Goal: Register for event/course

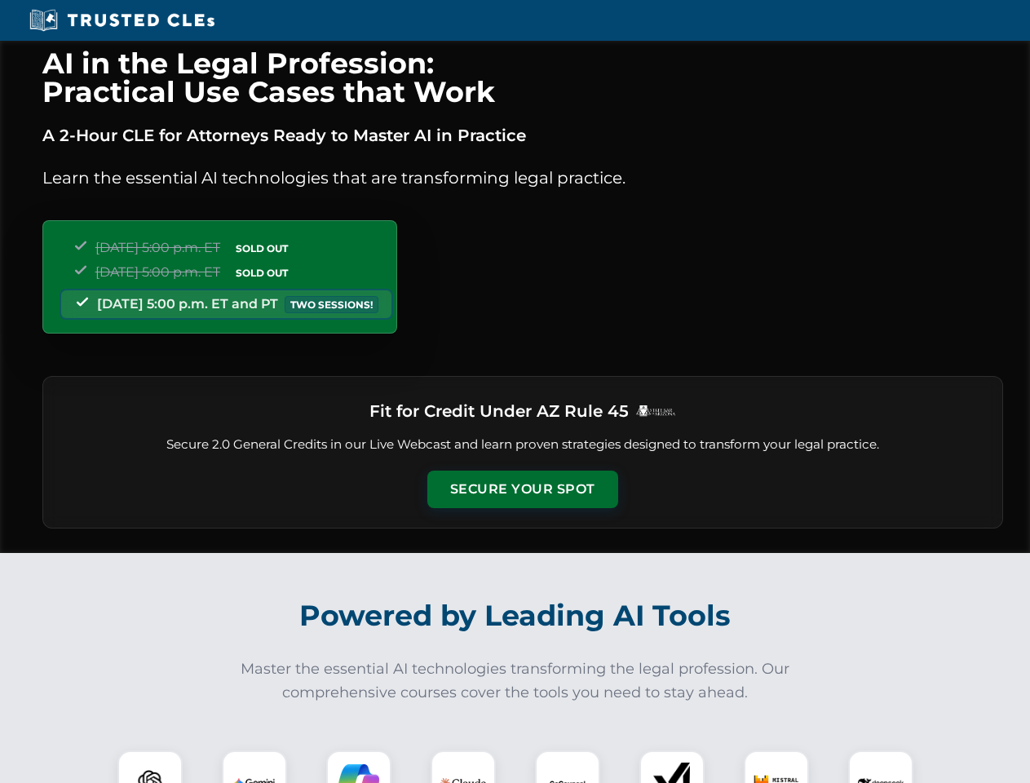
click at [522, 489] on button "Secure Your Spot" at bounding box center [522, 490] width 191 height 38
click at [150, 767] on img at bounding box center [149, 782] width 47 height 47
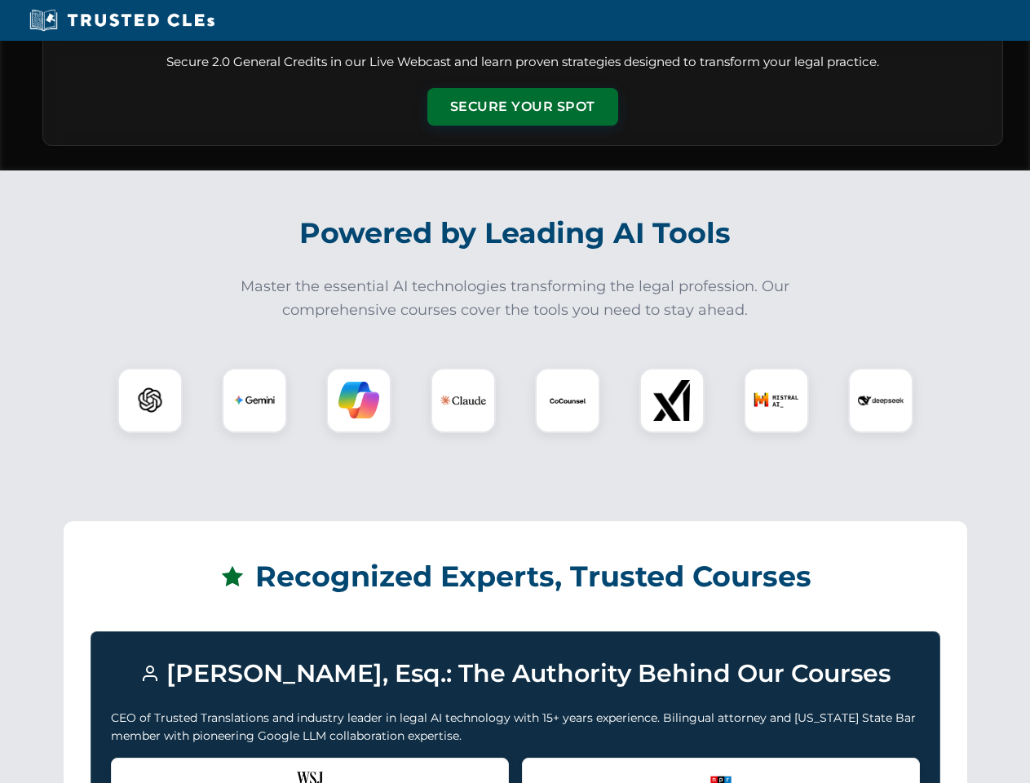
click at [254, 767] on div "Recognized by the WSJ [PERSON_NAME] was featured for his expertise in AI legal …" at bounding box center [310, 790] width 398 height 65
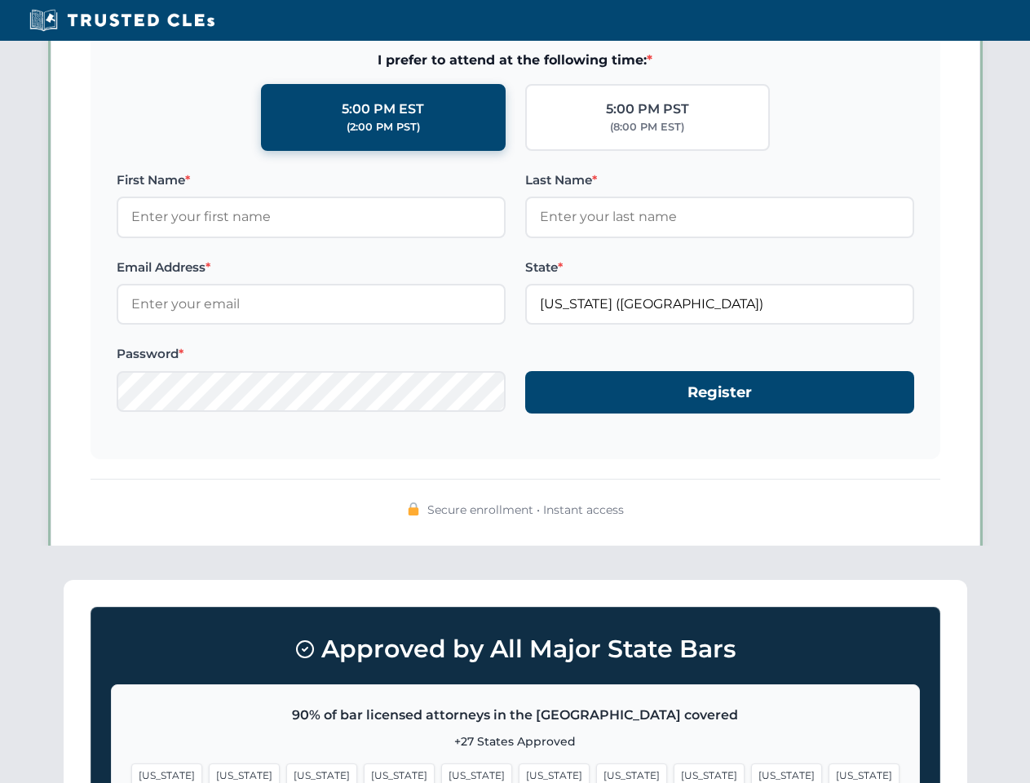
click at [596, 767] on span "[US_STATE]" at bounding box center [631, 775] width 71 height 24
click at [751, 767] on span "[US_STATE]" at bounding box center [786, 775] width 71 height 24
